Goal: Information Seeking & Learning: Learn about a topic

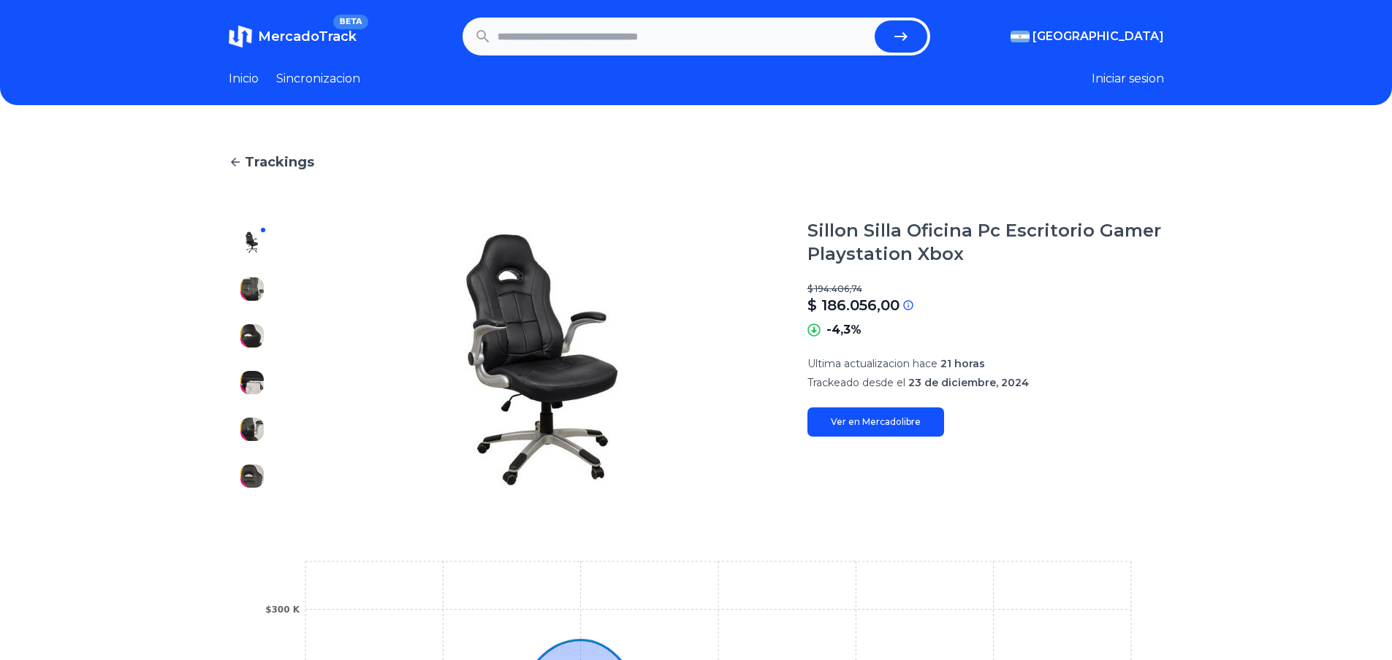
click at [816, 328] on icon at bounding box center [813, 330] width 13 height 13
click at [820, 335] on icon at bounding box center [813, 330] width 12 height 12
click at [912, 419] on link "Ver en Mercadolibre" at bounding box center [875, 422] width 137 height 29
drag, startPoint x: 330, startPoint y: 441, endPoint x: 337, endPoint y: 421, distance: 21.7
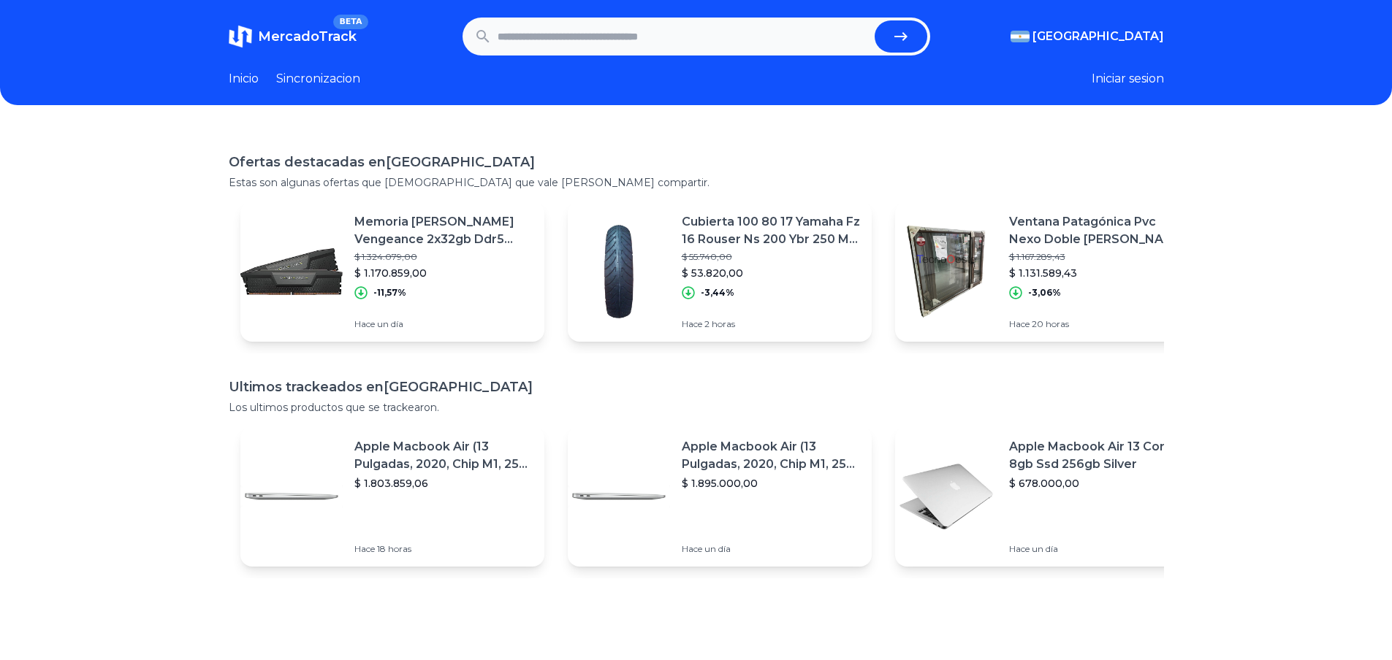
click at [348, 80] on link "Sincronizacion" at bounding box center [318, 79] width 84 height 18
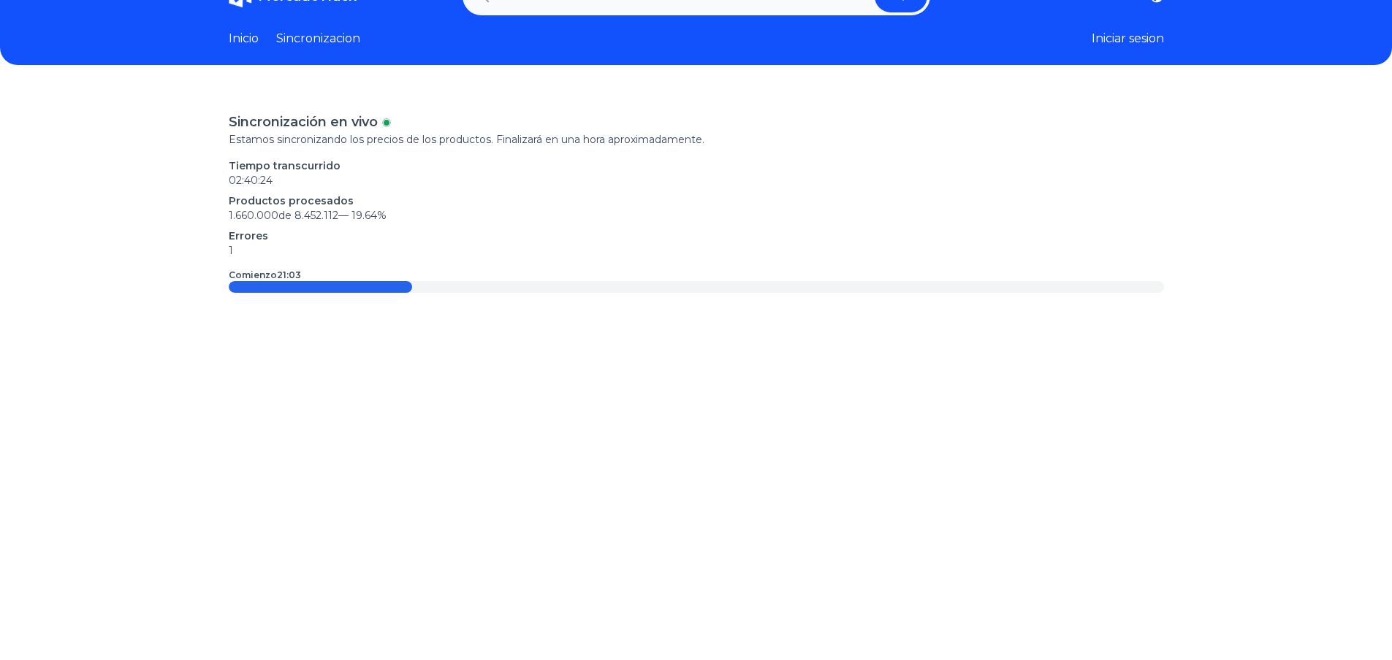
scroll to position [146, 0]
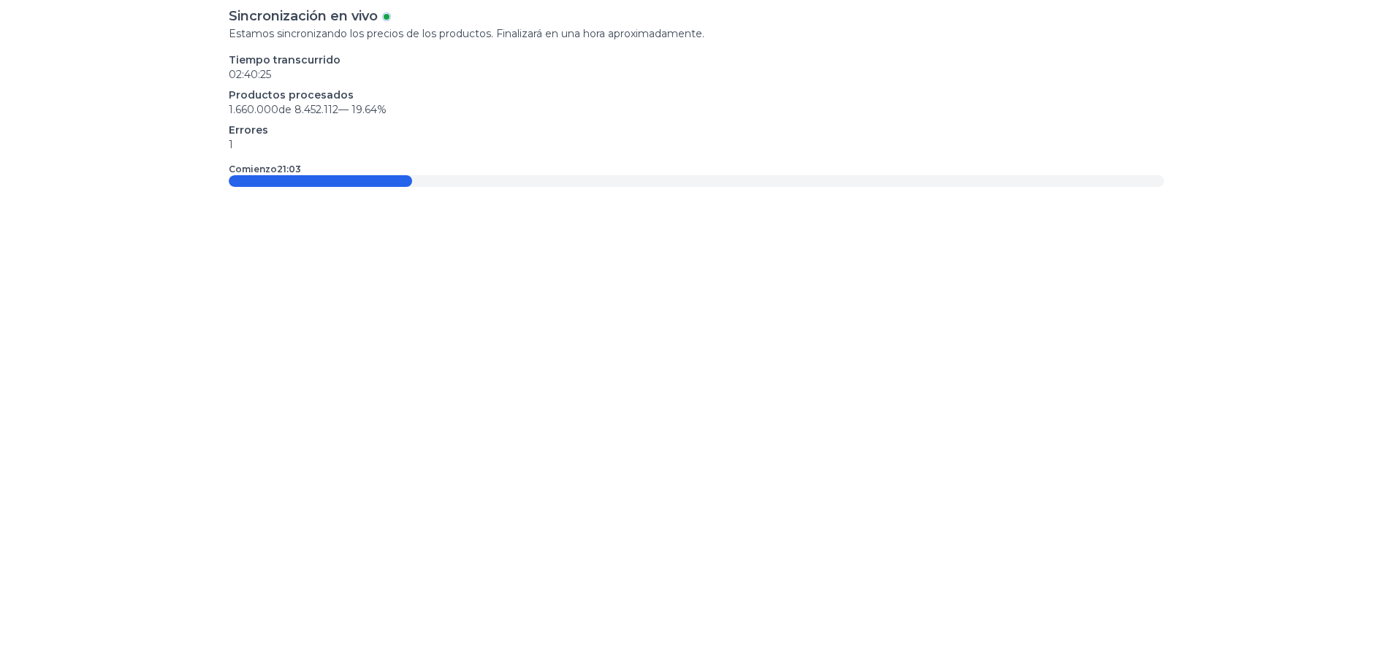
click at [492, 135] on p "Errores" at bounding box center [696, 130] width 935 height 15
drag, startPoint x: 449, startPoint y: 126, endPoint x: 457, endPoint y: 126, distance: 8.0
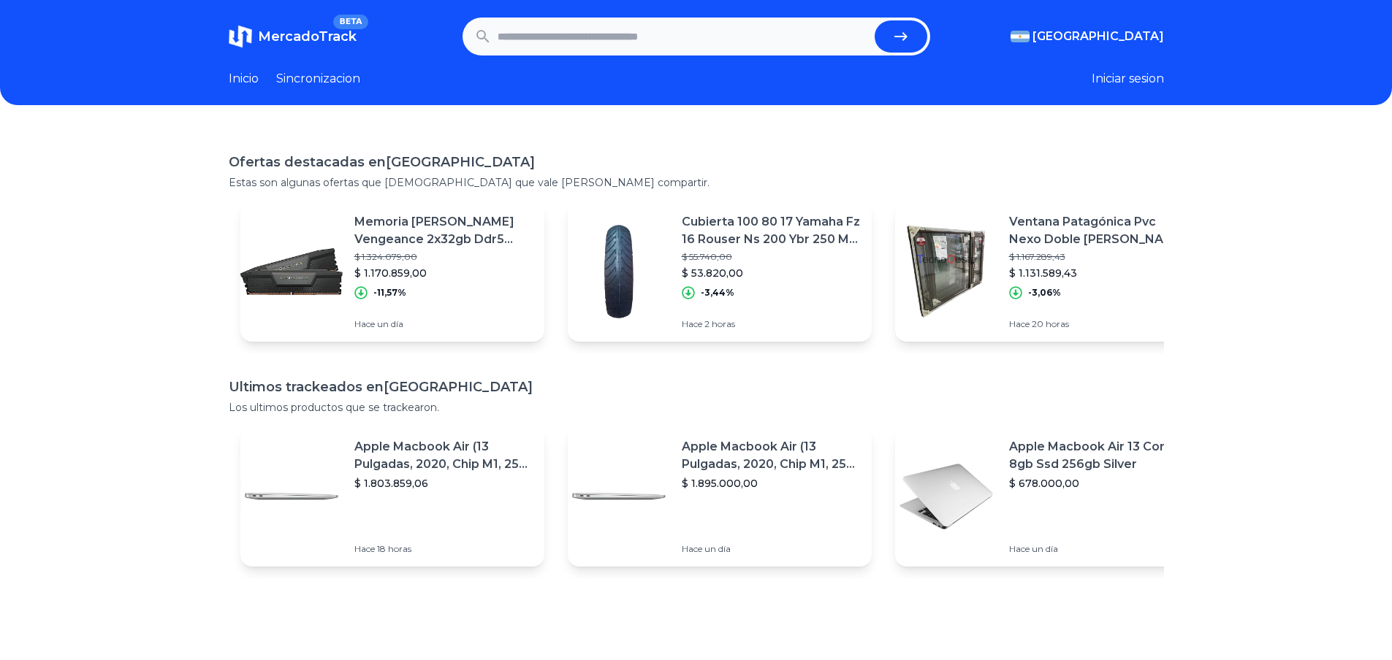
click at [257, 79] on link "Inicio" at bounding box center [244, 79] width 30 height 18
click at [370, 232] on p "Memoria Ram Corsair Vengeance 2x32gb Ddr5 6000mhz Intel" at bounding box center [443, 230] width 178 height 35
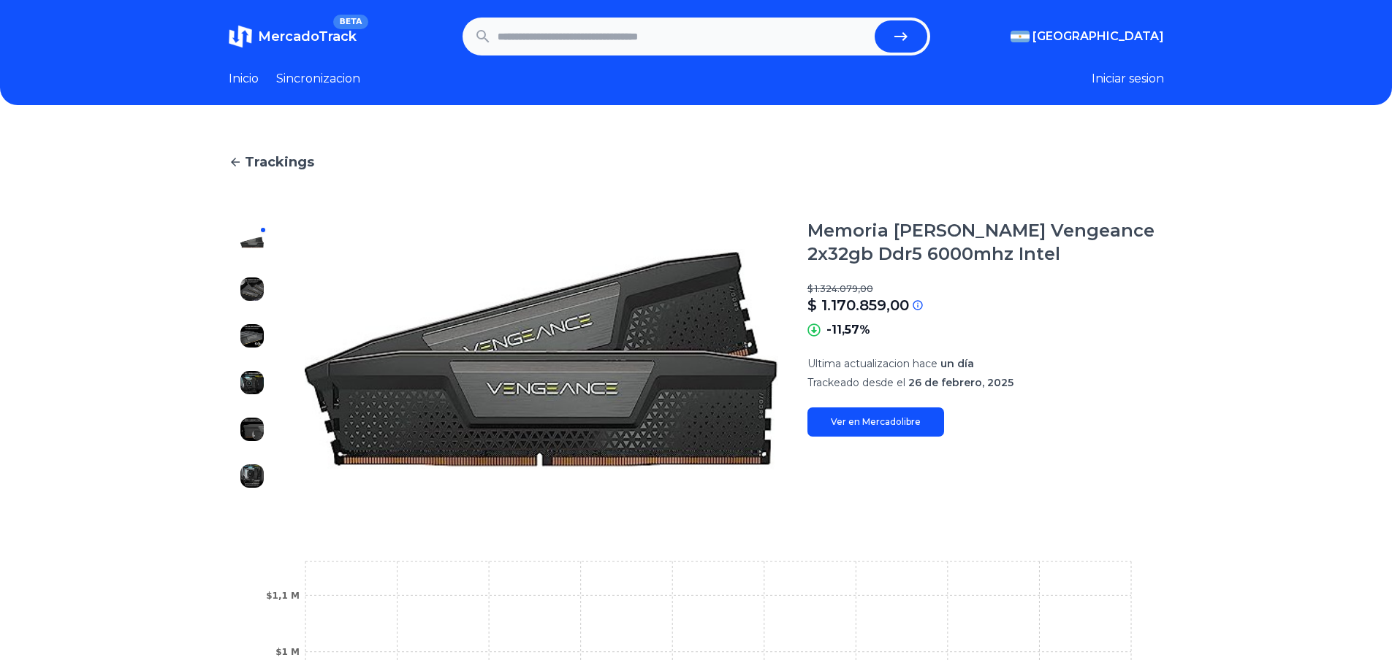
click at [919, 428] on link "Ver en Mercadolibre" at bounding box center [875, 422] width 137 height 29
